Goal: Task Accomplishment & Management: Manage account settings

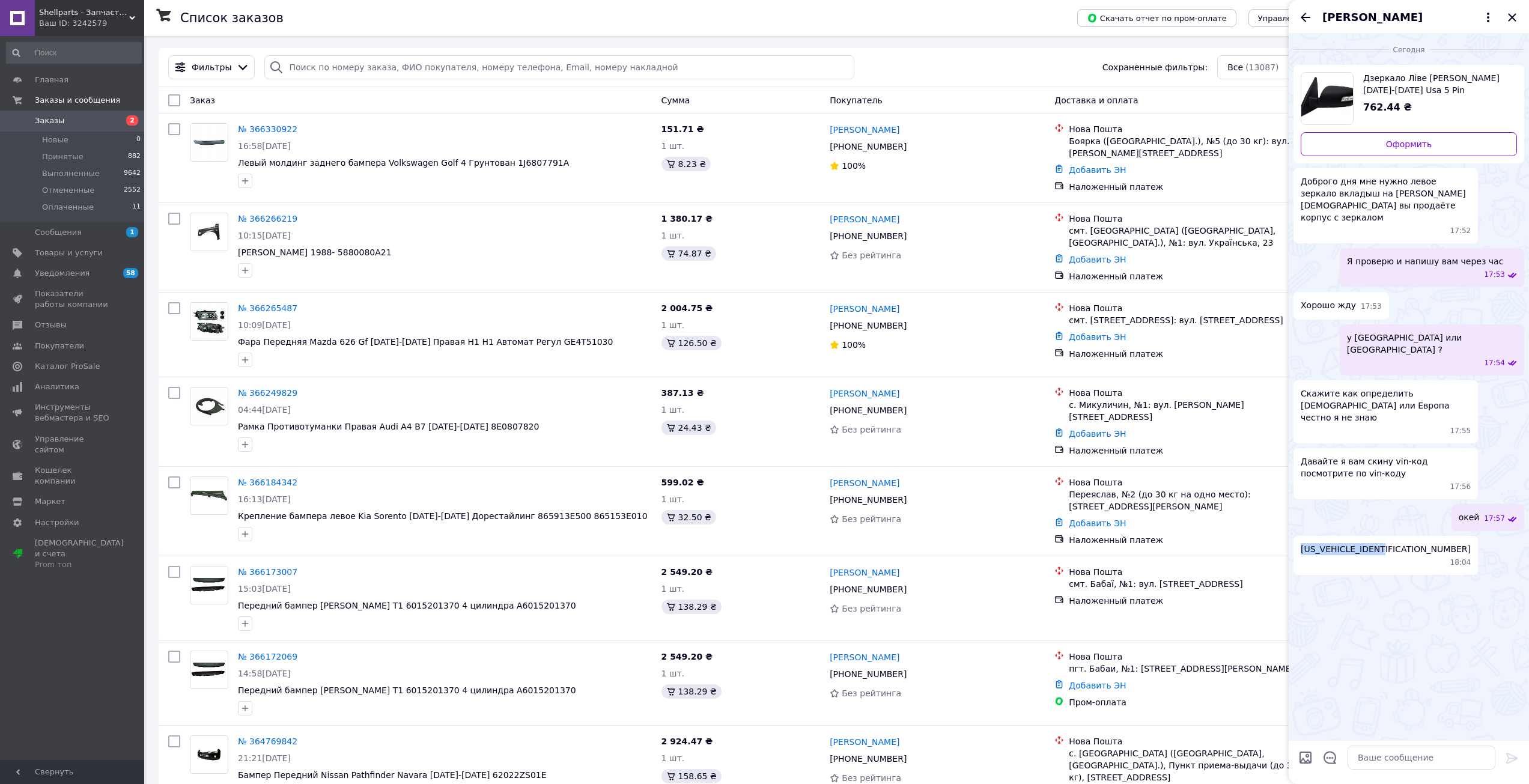
drag, startPoint x: 1510, startPoint y: 18, endPoint x: 1493, endPoint y: 28, distance: 19.7
click at [1510, 18] on icon "Закрыть" at bounding box center [1512, 18] width 14 height 14
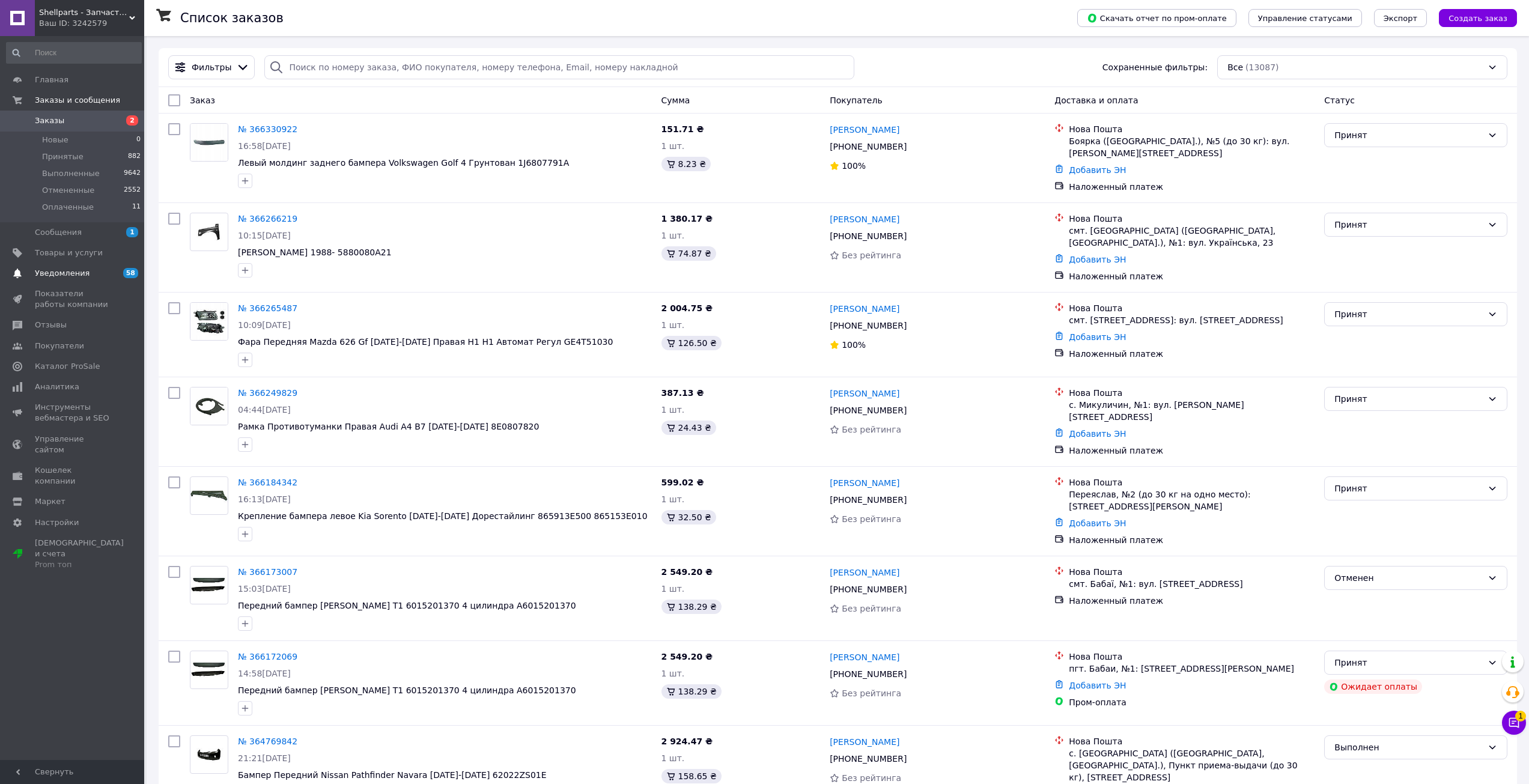
click at [63, 272] on span "Уведомления" at bounding box center [62, 273] width 55 height 11
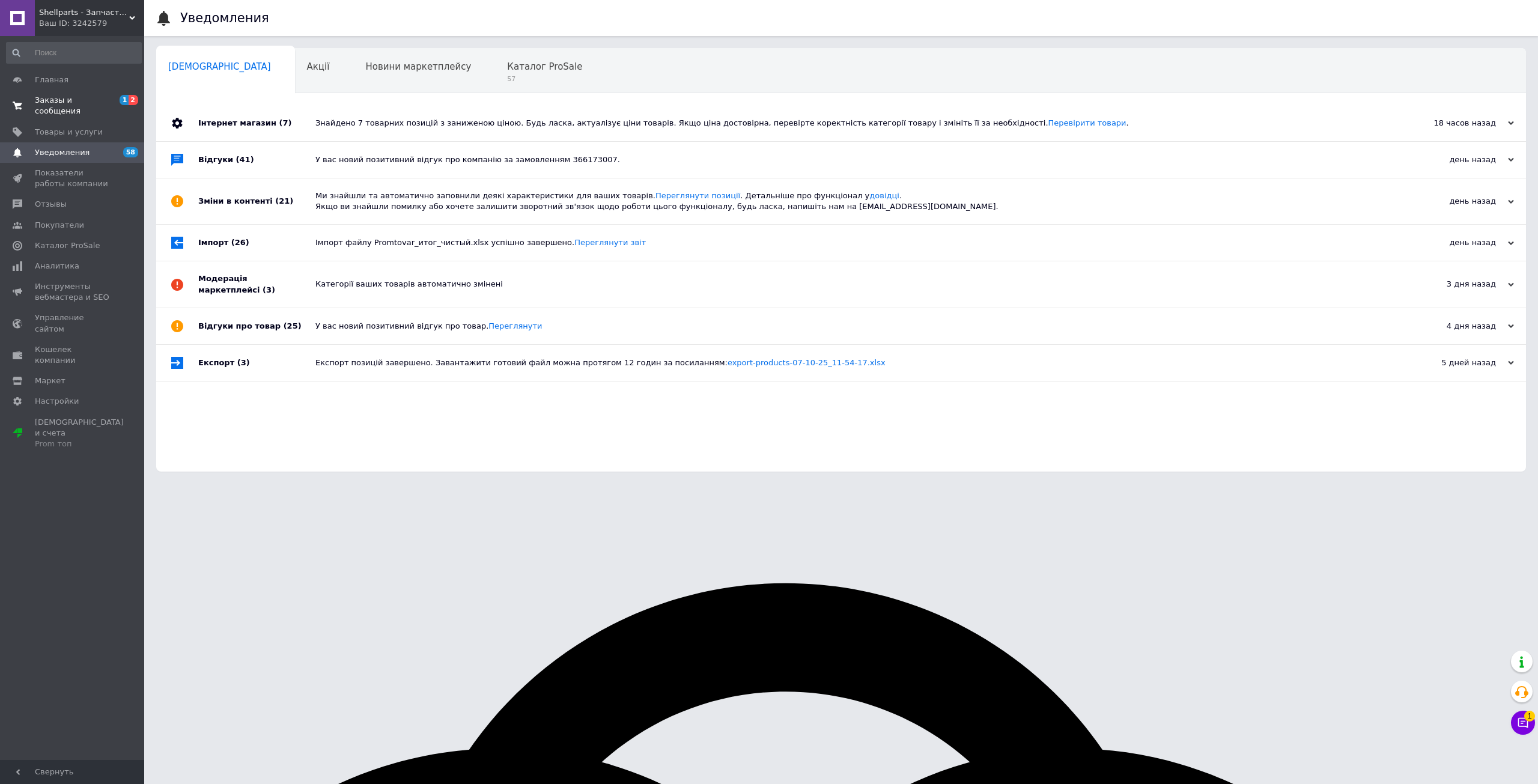
click at [108, 103] on span "Заказы и сообщения" at bounding box center [73, 106] width 76 height 22
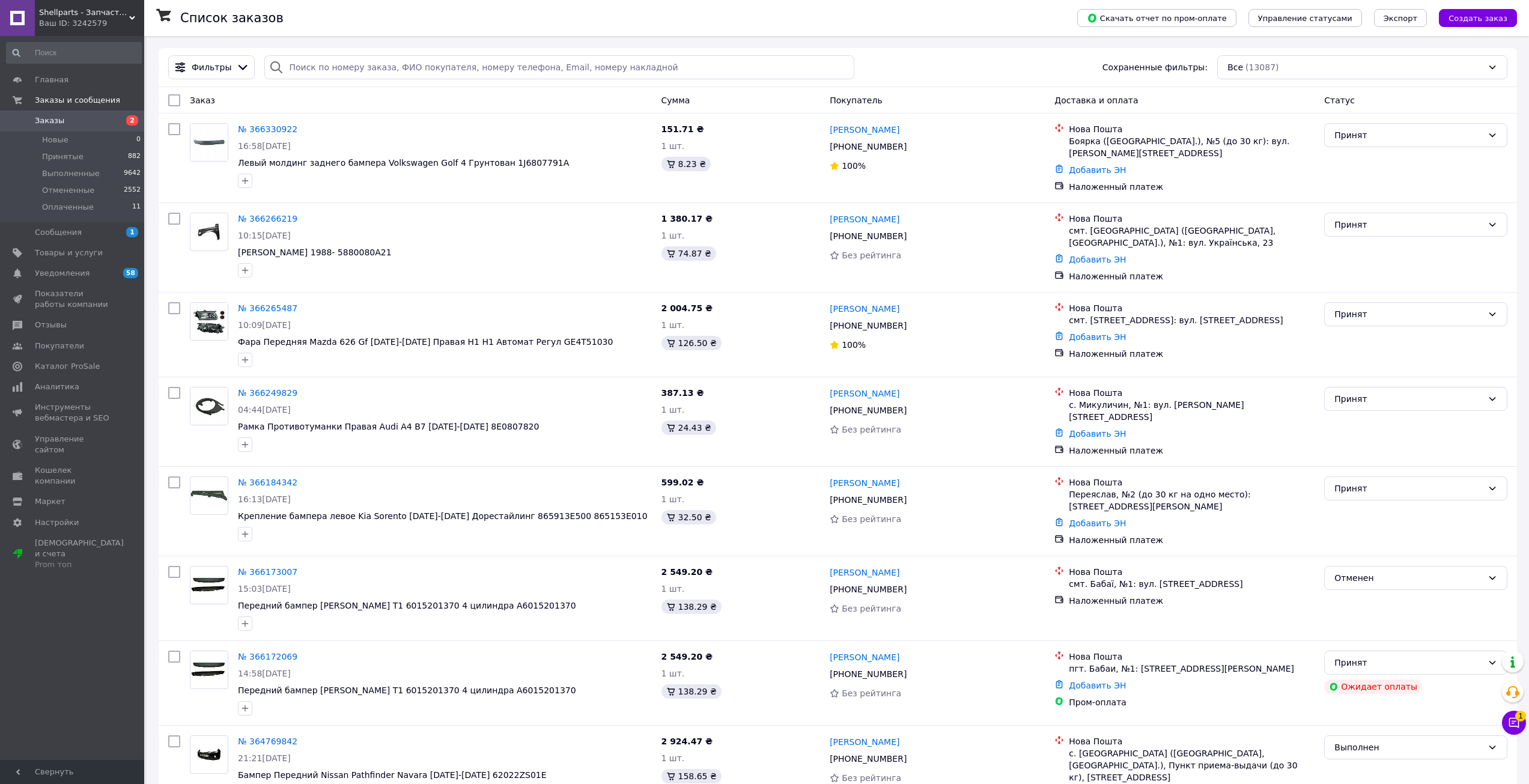
drag, startPoint x: 1527, startPoint y: 719, endPoint x: 1514, endPoint y: 719, distance: 13.0
click at [1514, 719] on icon at bounding box center [1514, 722] width 12 height 12
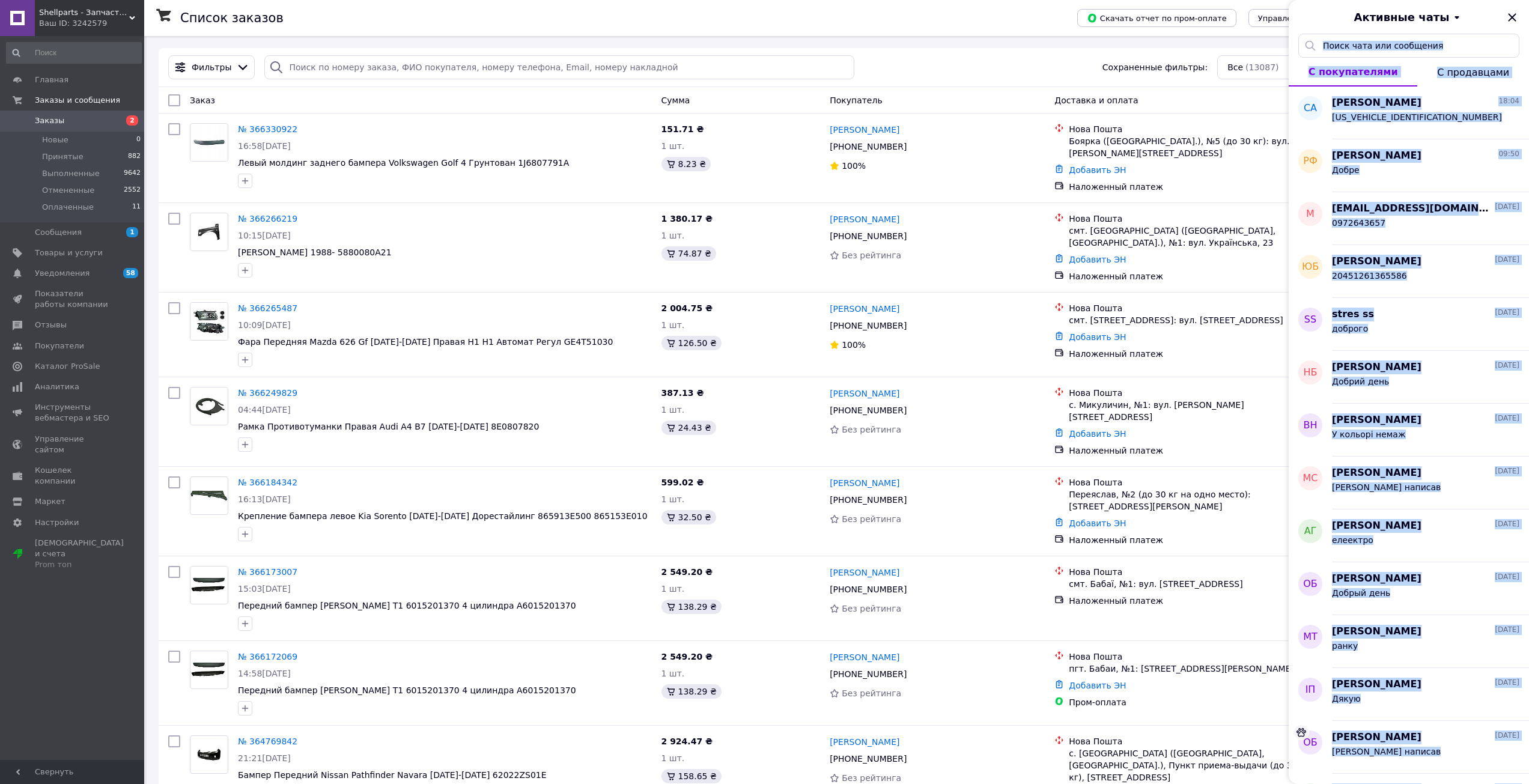
click at [1515, 7] on div "Активные чаты" at bounding box center [1408, 17] width 240 height 34
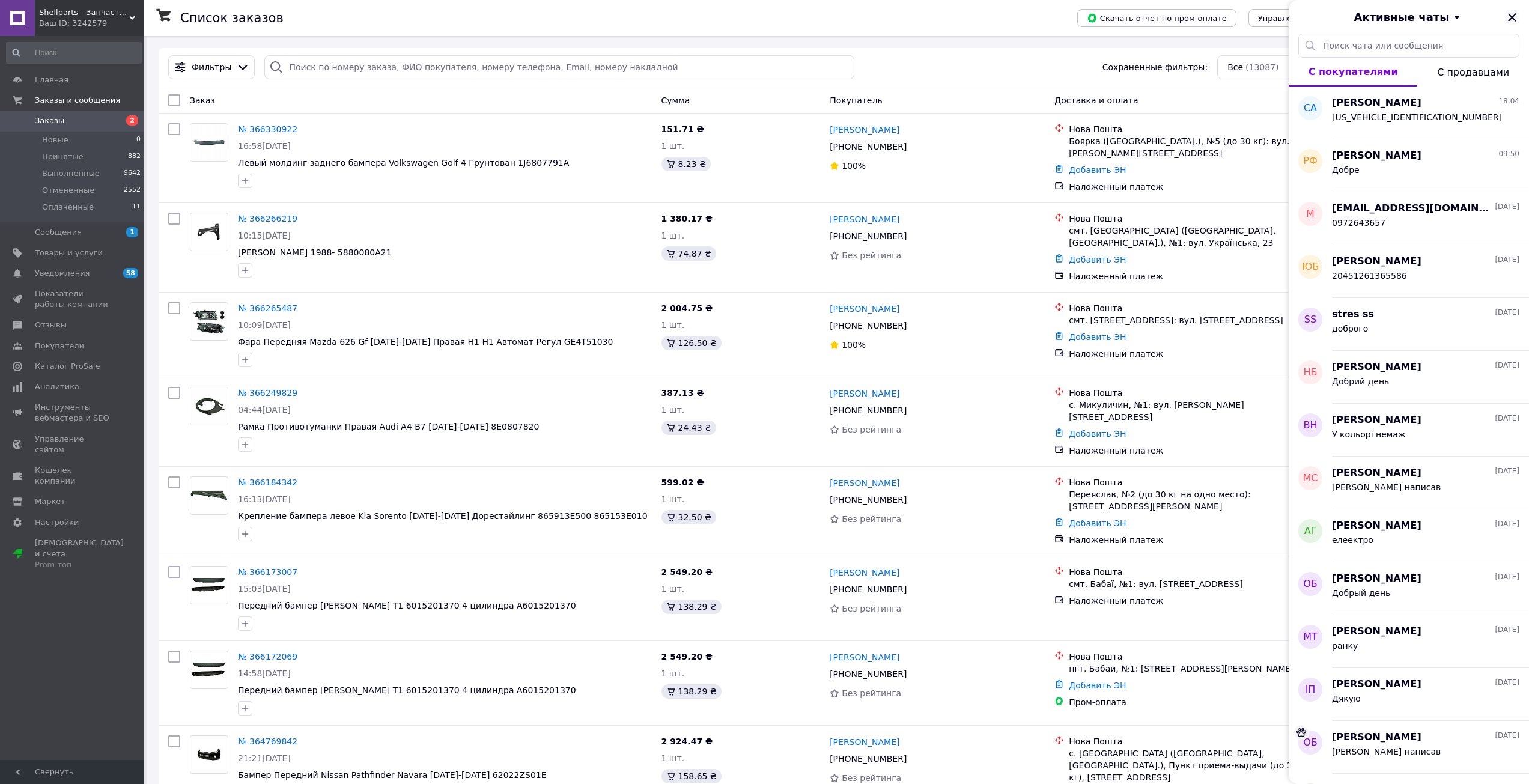
click at [1515, 10] on icon "Закрыть" at bounding box center [1512, 18] width 14 height 14
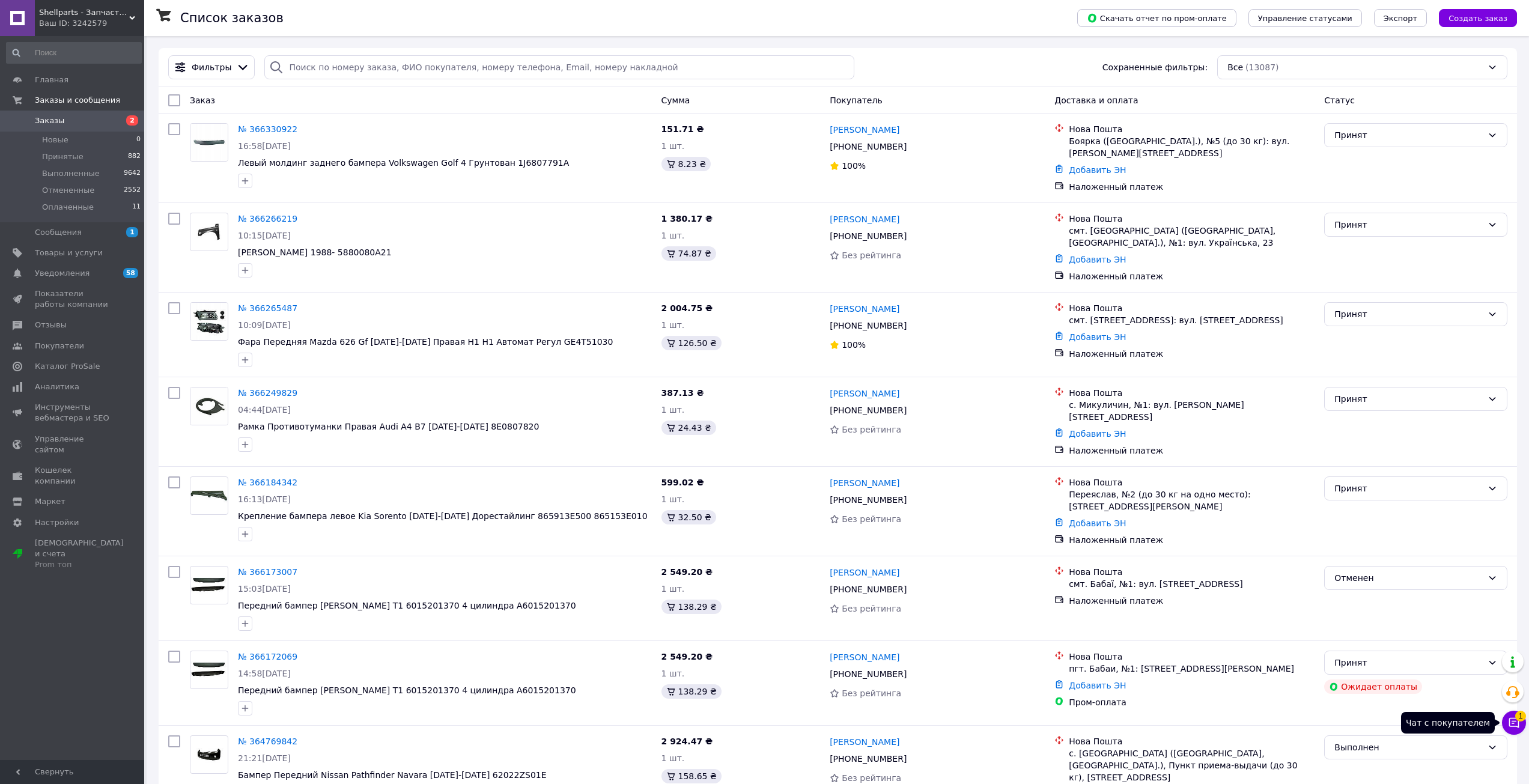
click at [1518, 717] on span "1" at bounding box center [1521, 716] width 11 height 11
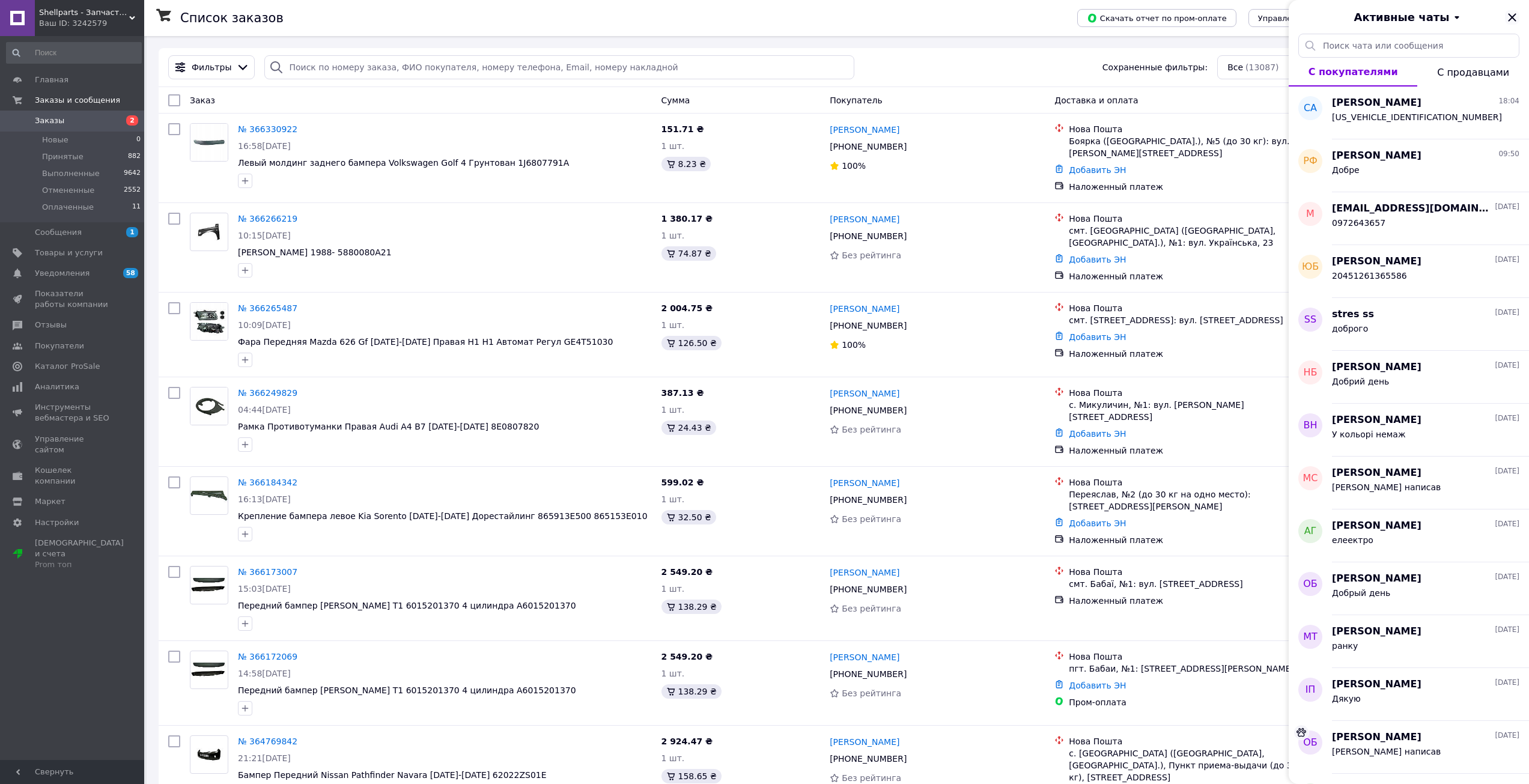
click at [1516, 12] on icon "Закрыть" at bounding box center [1512, 18] width 14 height 14
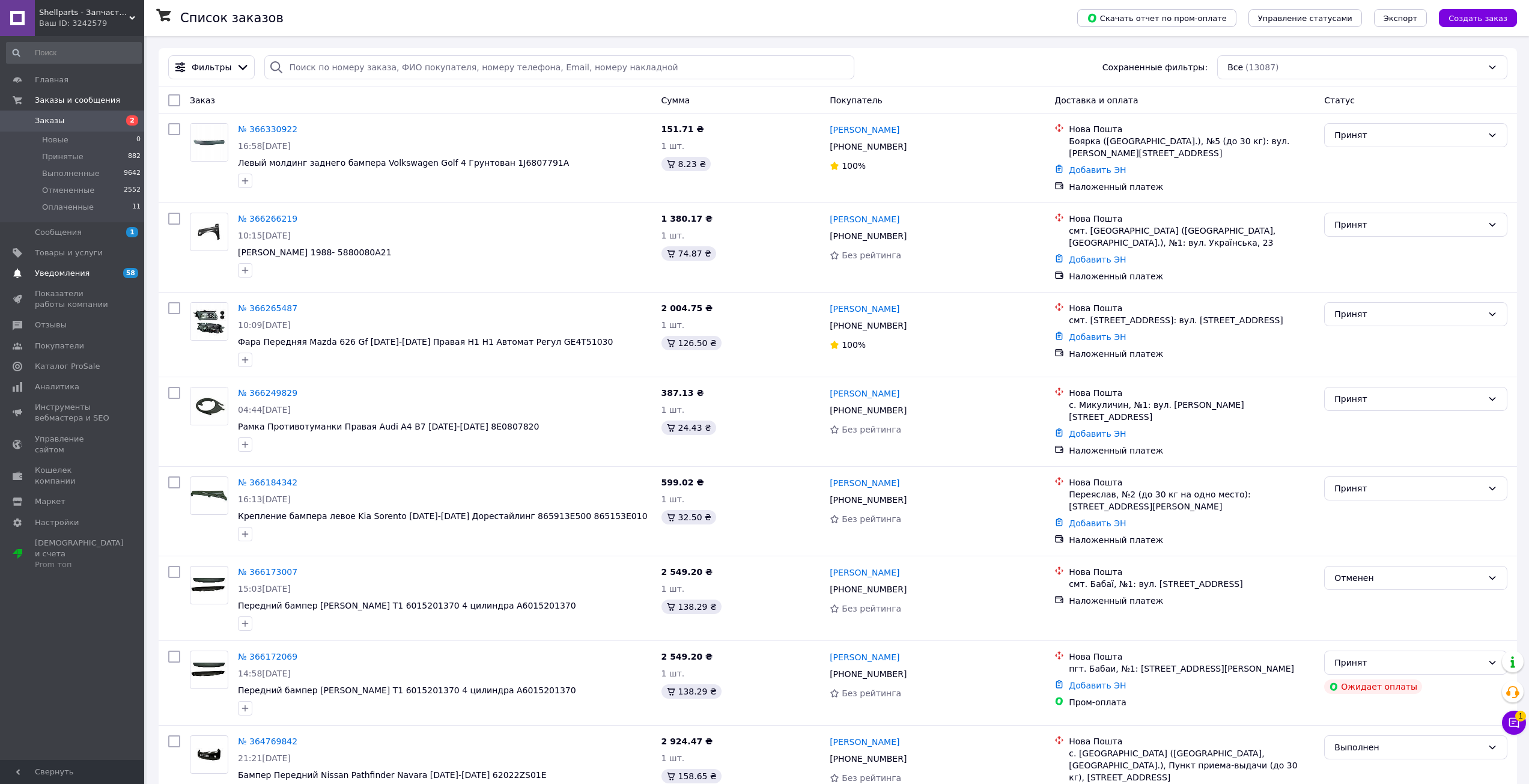
click at [83, 273] on span "Уведомления" at bounding box center [62, 273] width 55 height 11
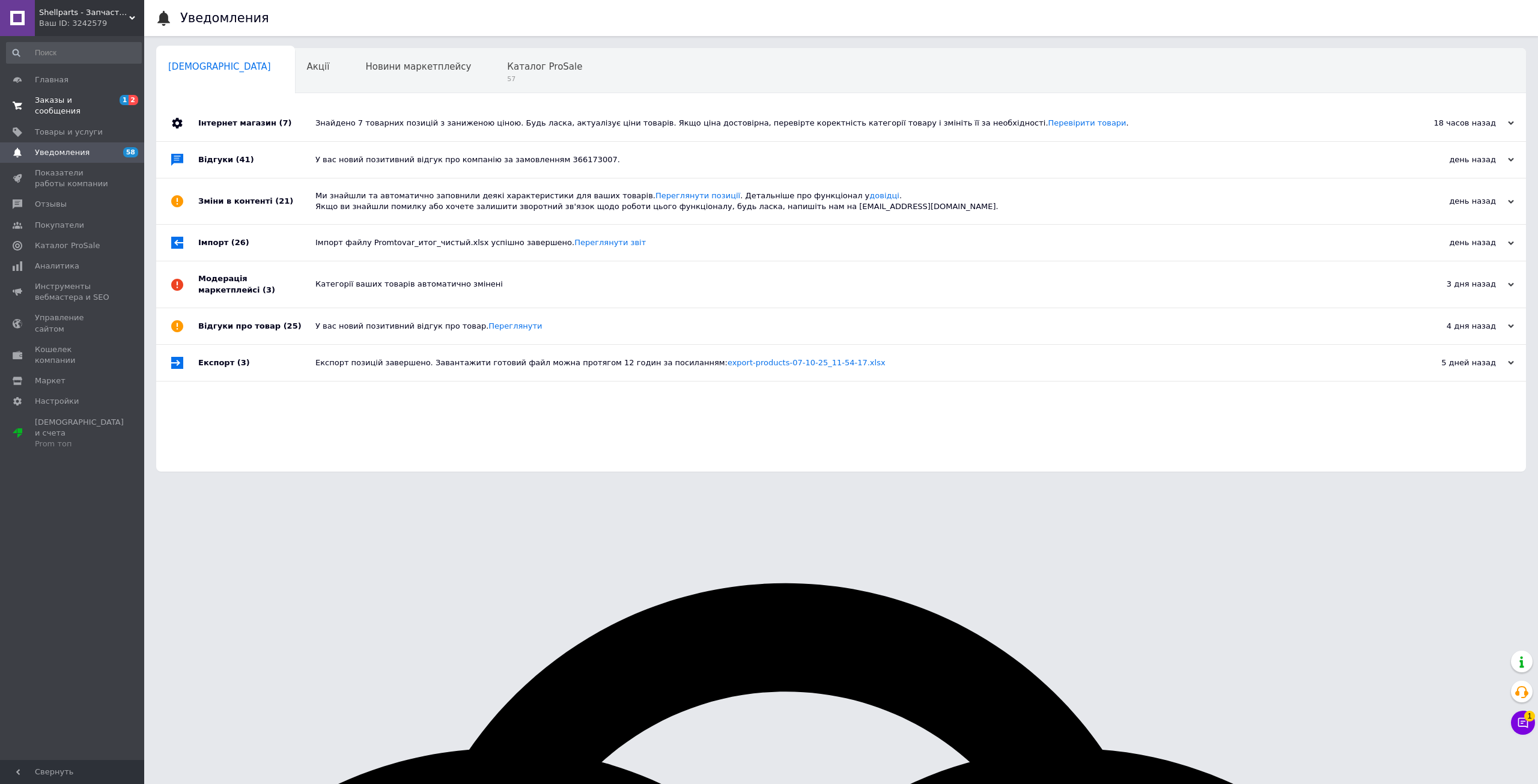
click at [94, 97] on span "Заказы и сообщения" at bounding box center [73, 106] width 76 height 22
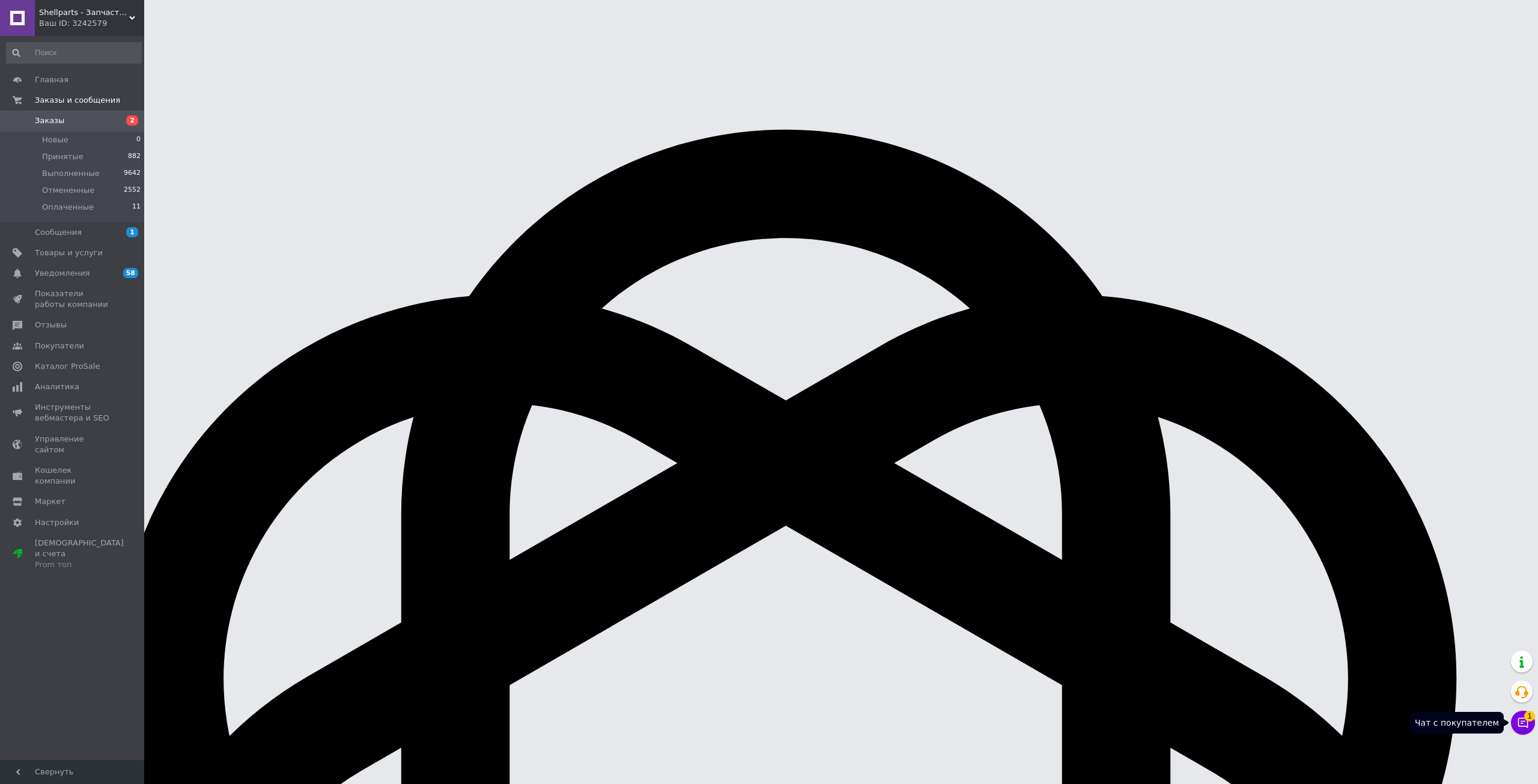
click at [1524, 726] on icon at bounding box center [1524, 722] width 10 height 10
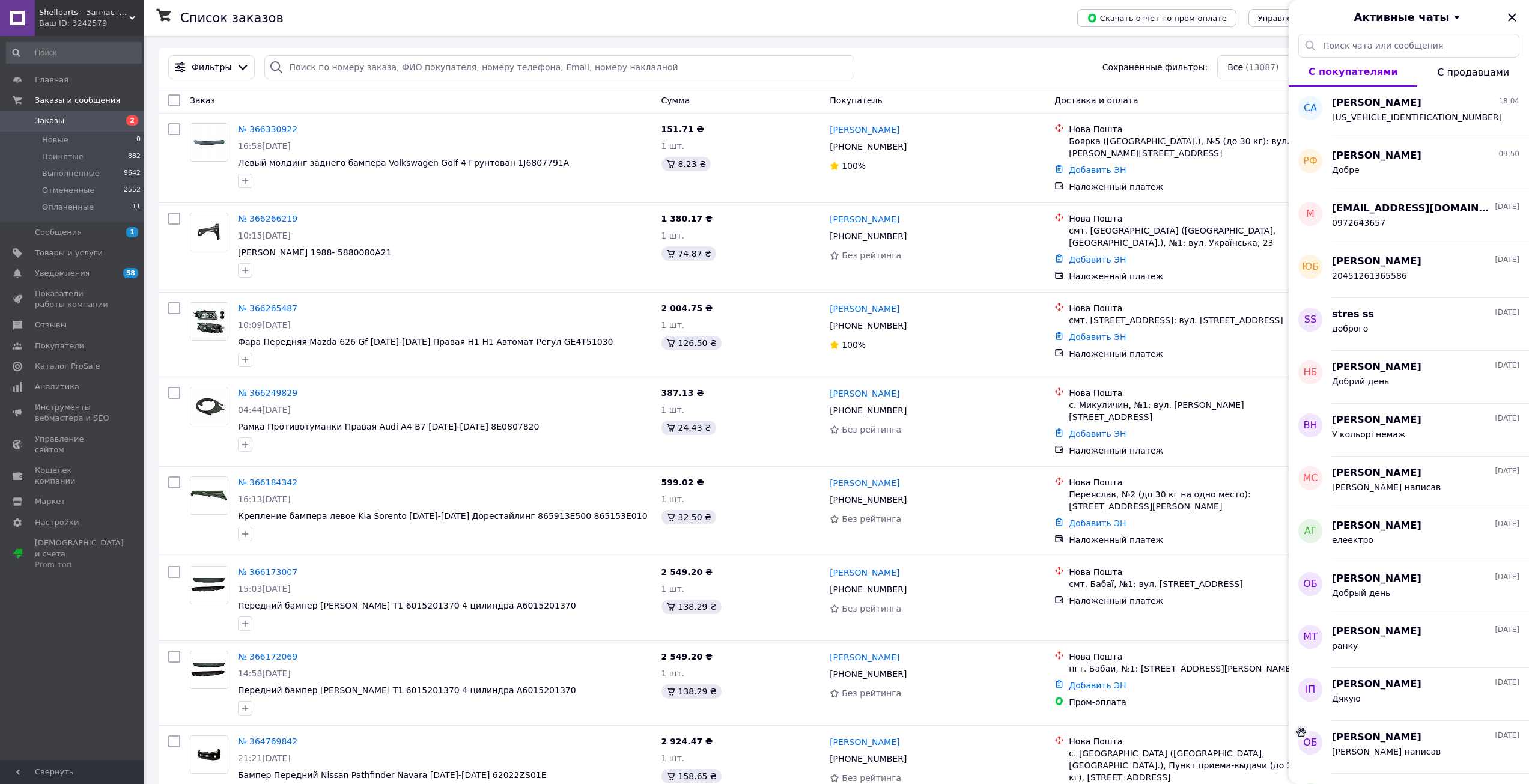
drag, startPoint x: 1511, startPoint y: 16, endPoint x: 508, endPoint y: 53, distance: 1003.7
click at [1511, 16] on icon "Закрыть" at bounding box center [1511, 17] width 8 height 8
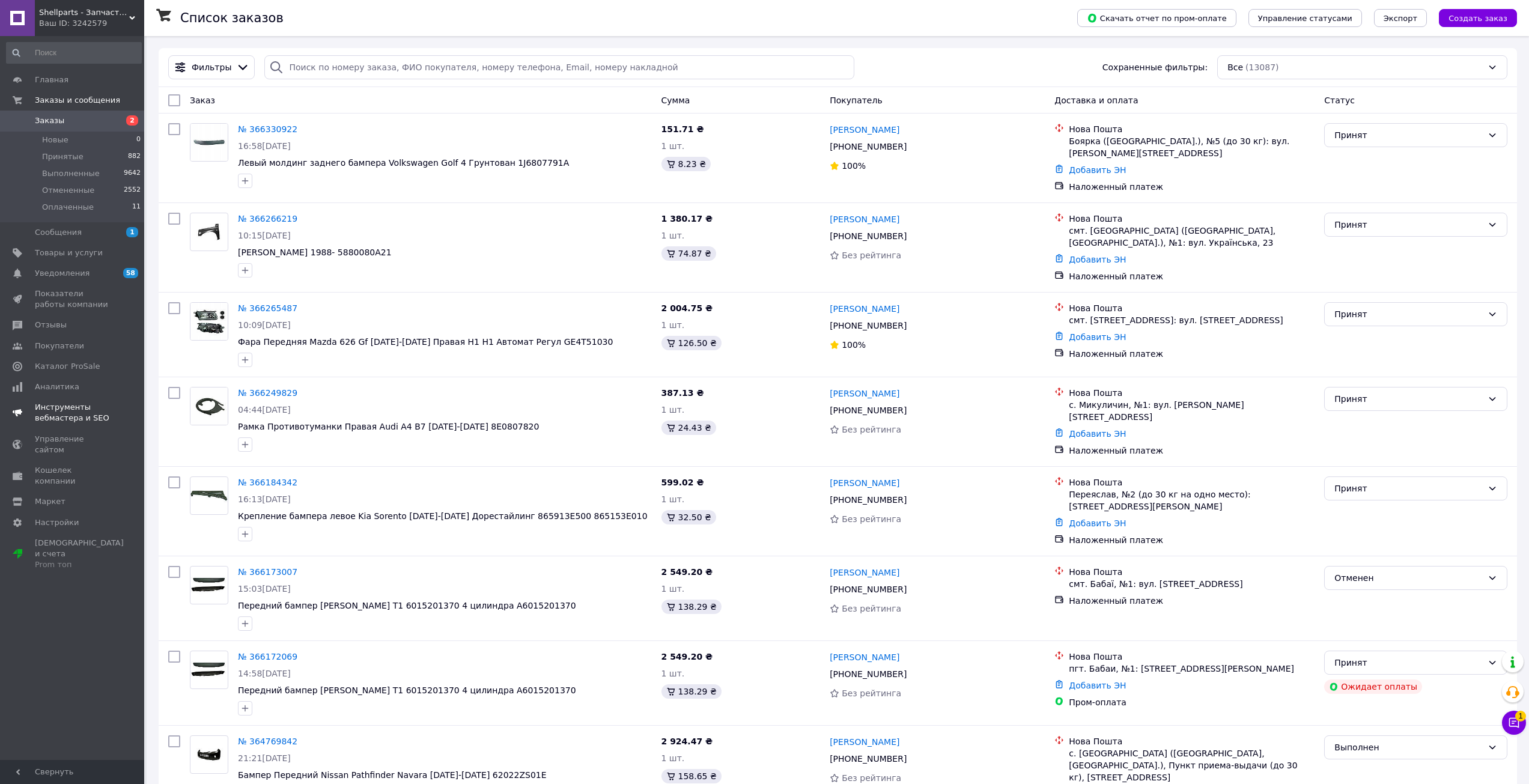
click at [86, 276] on span "Уведомления" at bounding box center [73, 273] width 76 height 11
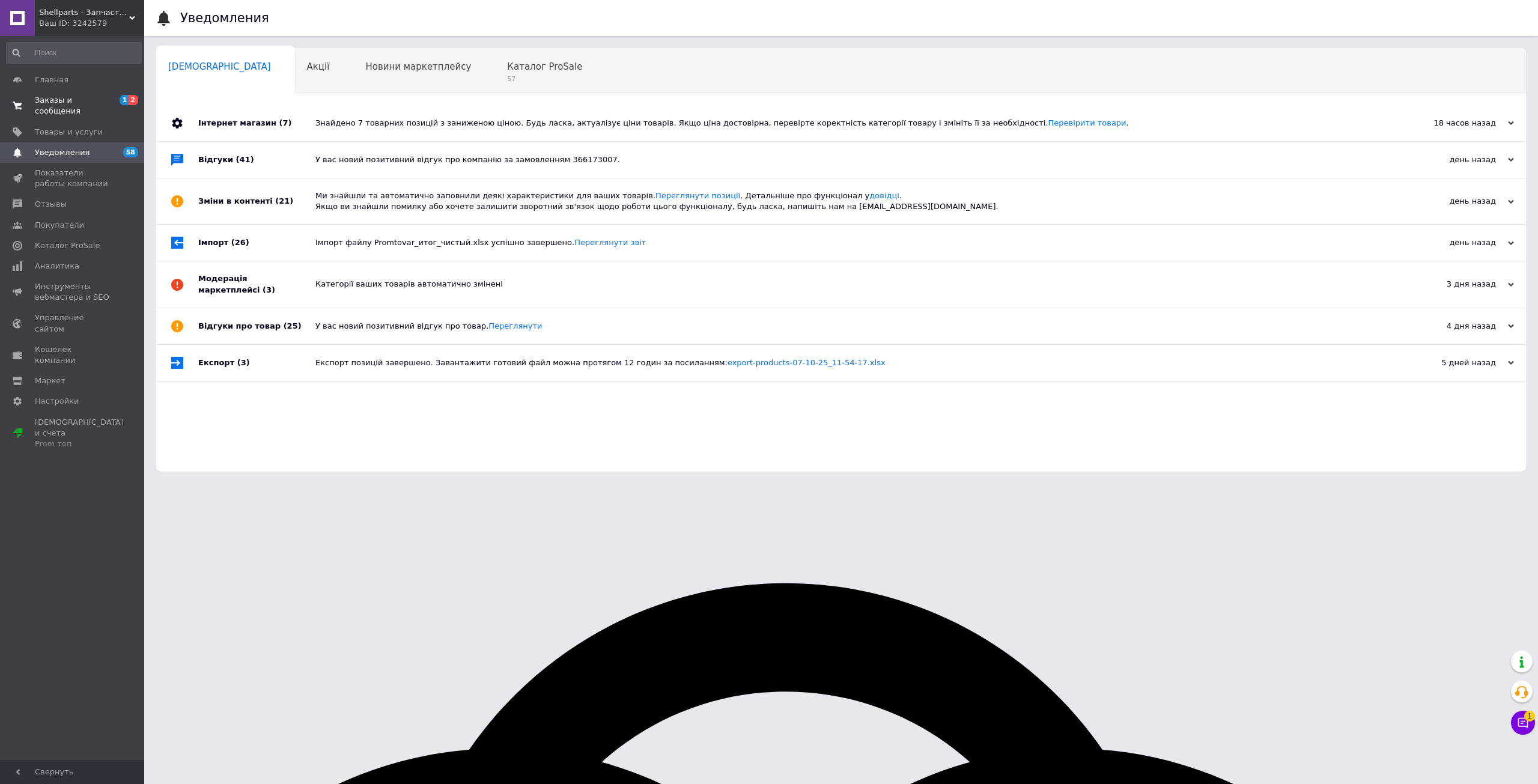
click at [106, 96] on span "Заказы и сообщения" at bounding box center [73, 106] width 76 height 22
